Goal: Transaction & Acquisition: Purchase product/service

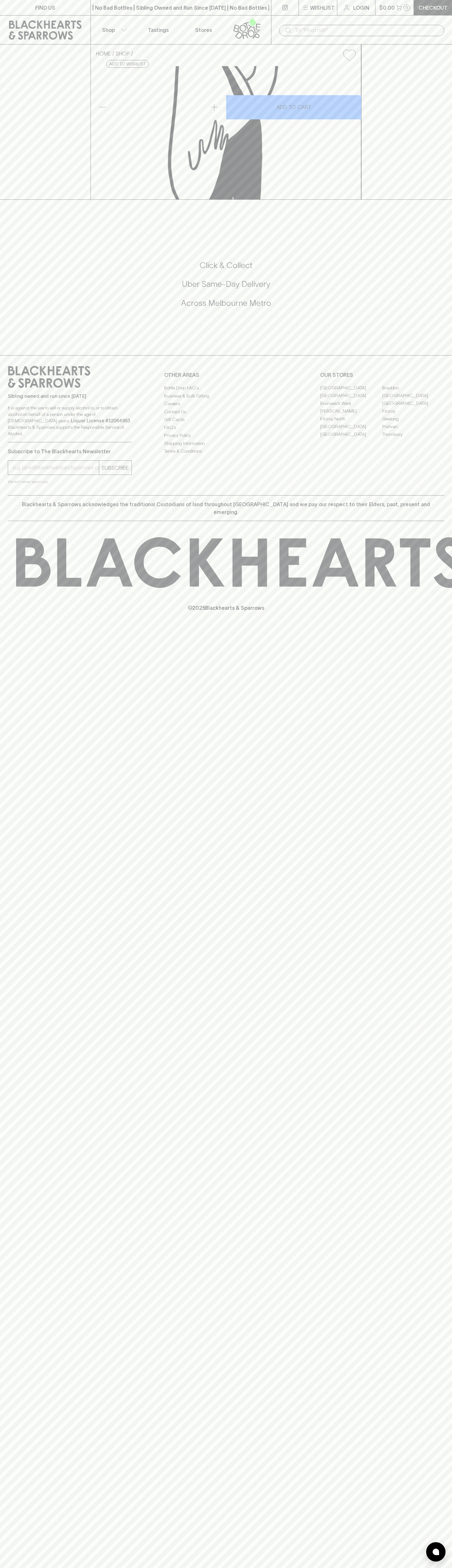
click at [434, 142] on div "HOME SHOP Boatrocker Black Forest Jet Imperial [PERSON_NAME] 330ml $25.00 Add t…" at bounding box center [226, 122] width 452 height 155
click at [205, 1567] on html "FIND US | No Bad Bottles | Sibling Owned and Run Since [DATE] | No Bad Bottles …" at bounding box center [226, 784] width 452 height 1568
click at [15, 1190] on div "FIND US | No Bad Bottles | Sibling Owned and Run Since [DATE] | No Bad Bottles …" at bounding box center [226, 784] width 452 height 1568
